Goal: Transaction & Acquisition: Purchase product/service

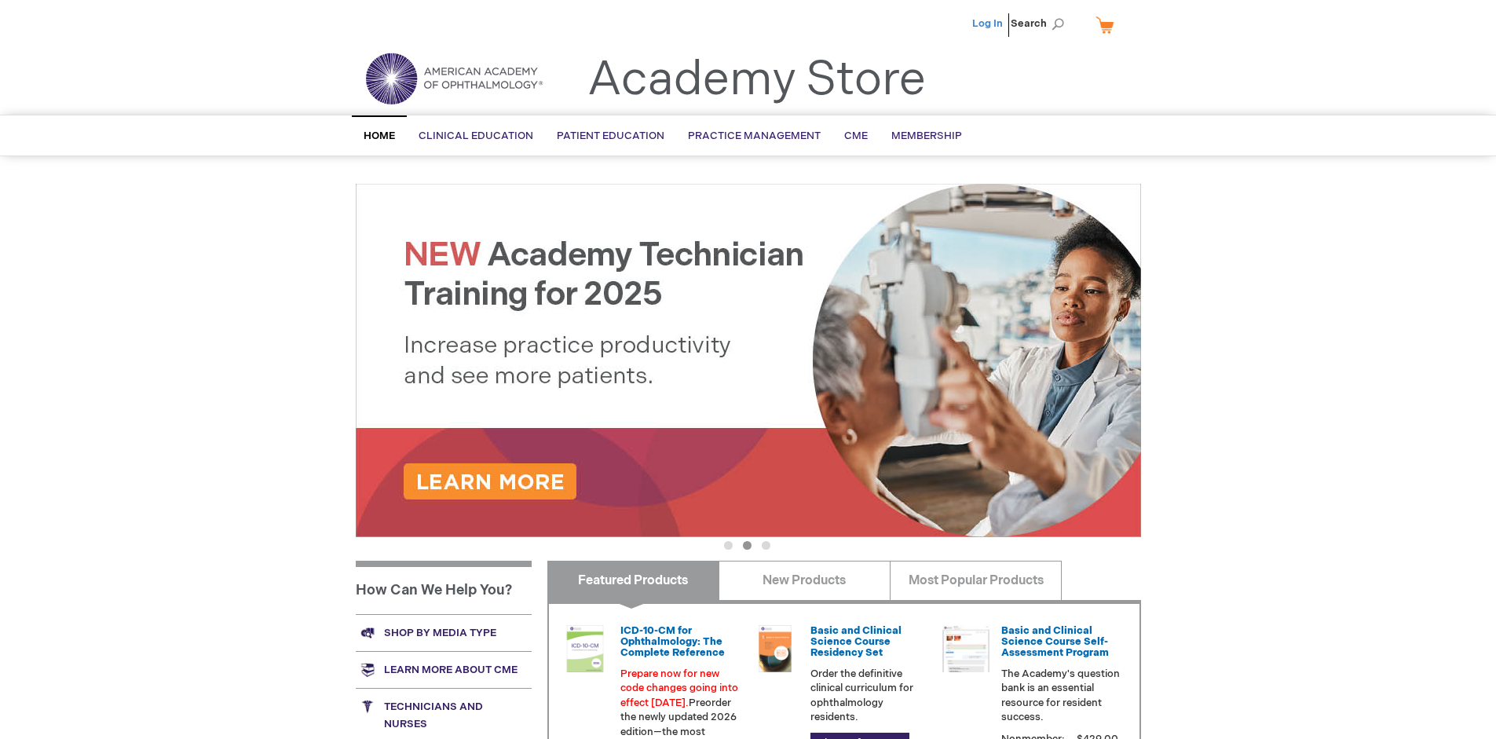
click at [989, 24] on link "Log In" at bounding box center [987, 23] width 31 height 13
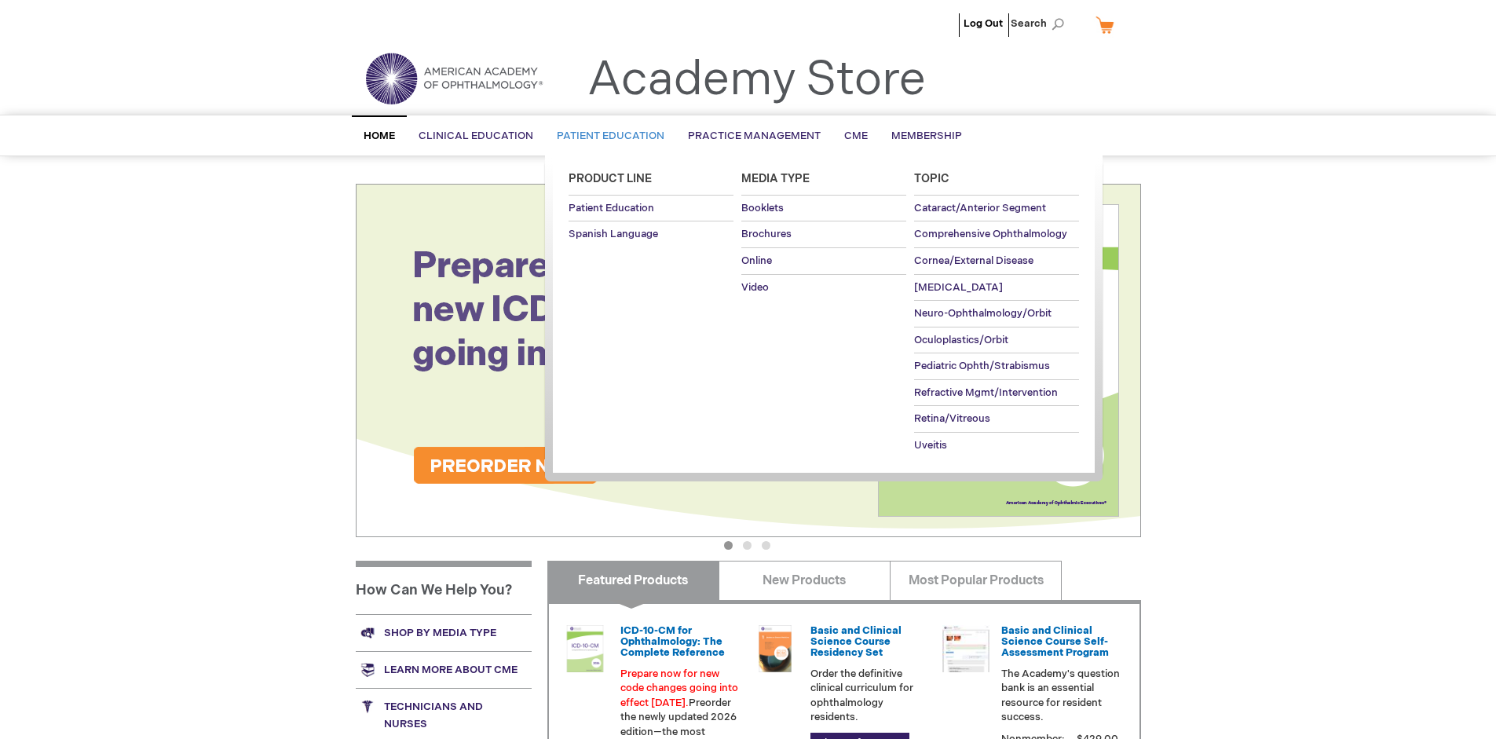
click at [606, 136] on span "Patient Education" at bounding box center [611, 136] width 108 height 13
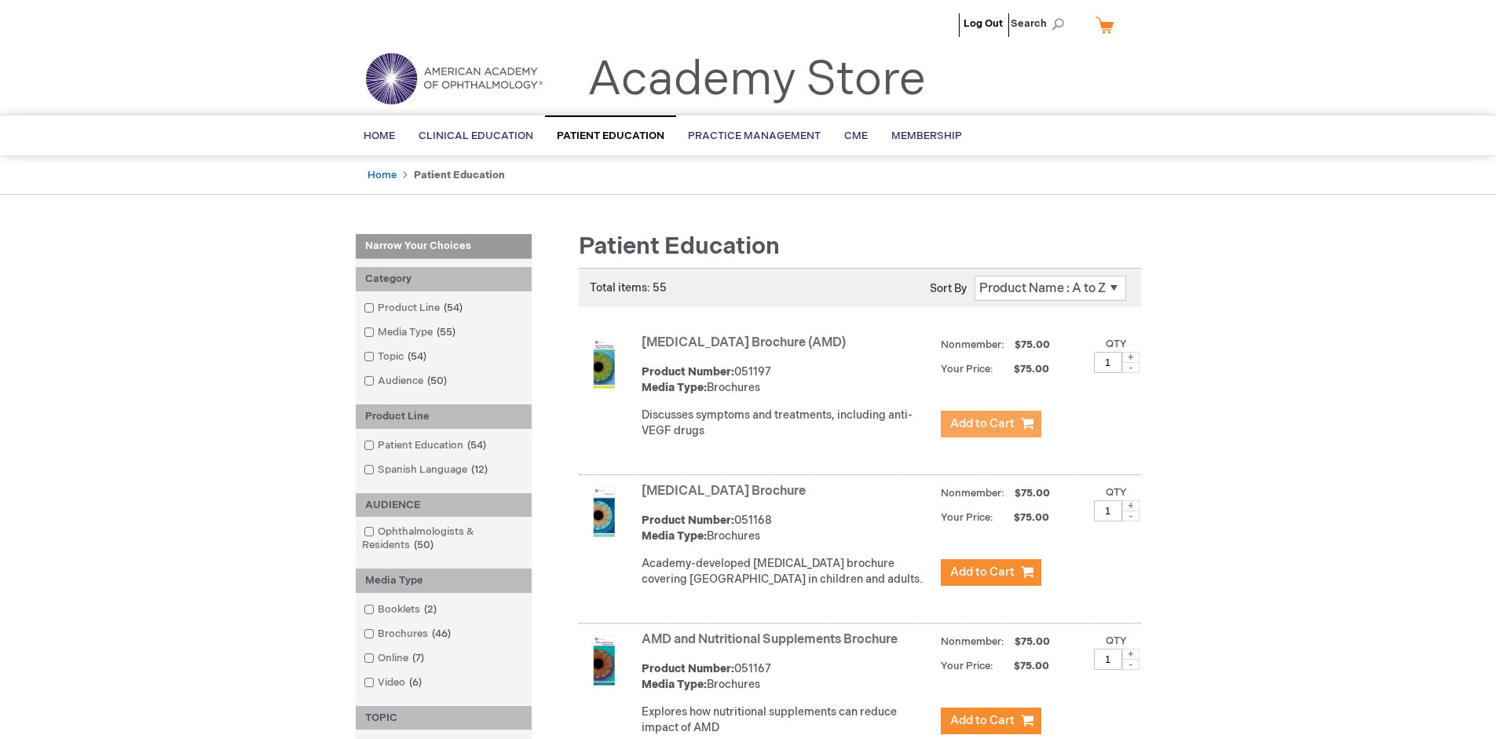
click at [990, 424] on span "Add to Cart" at bounding box center [982, 423] width 64 height 15
